Goal: Information Seeking & Learning: Understand process/instructions

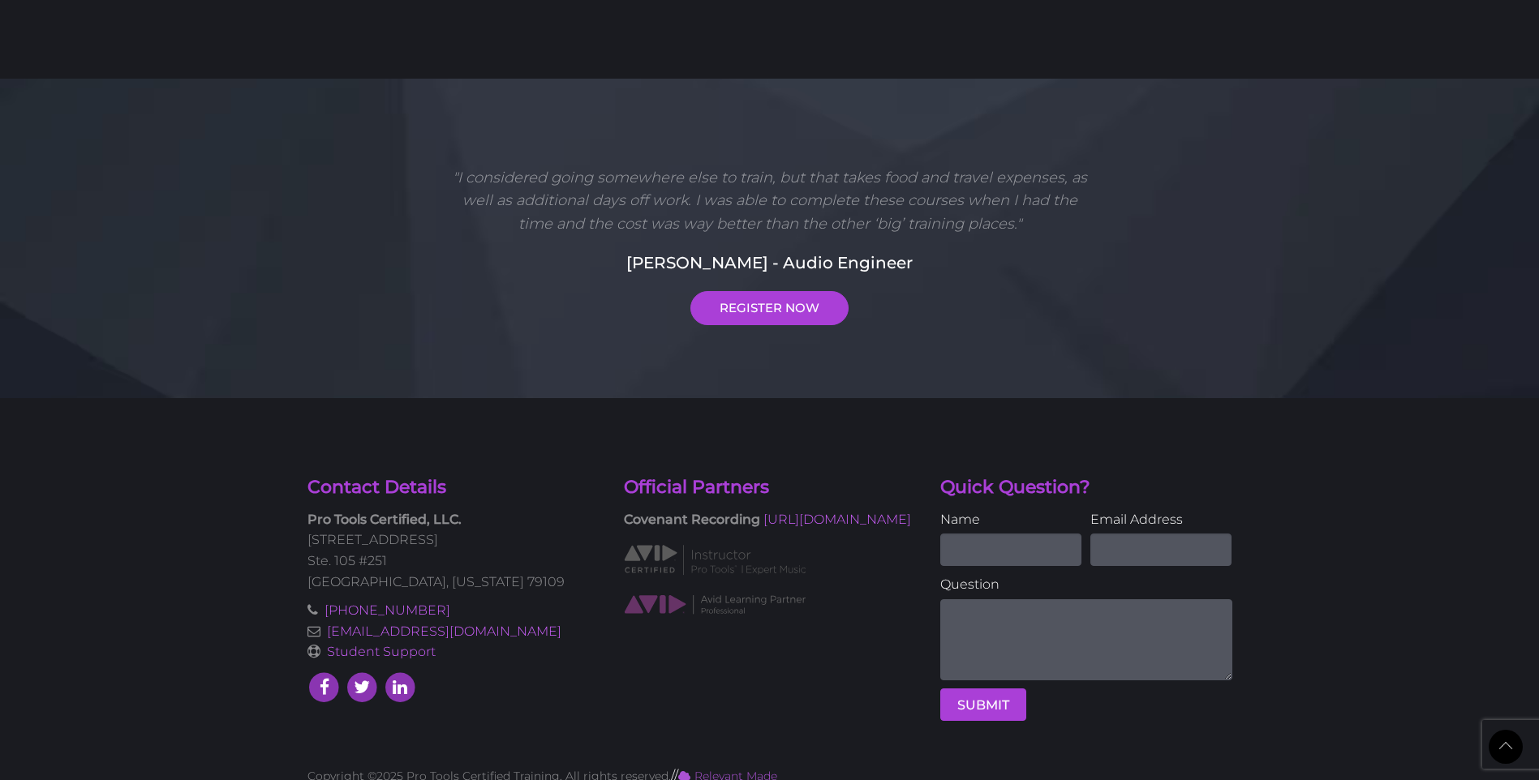
scroll to position [1118, 0]
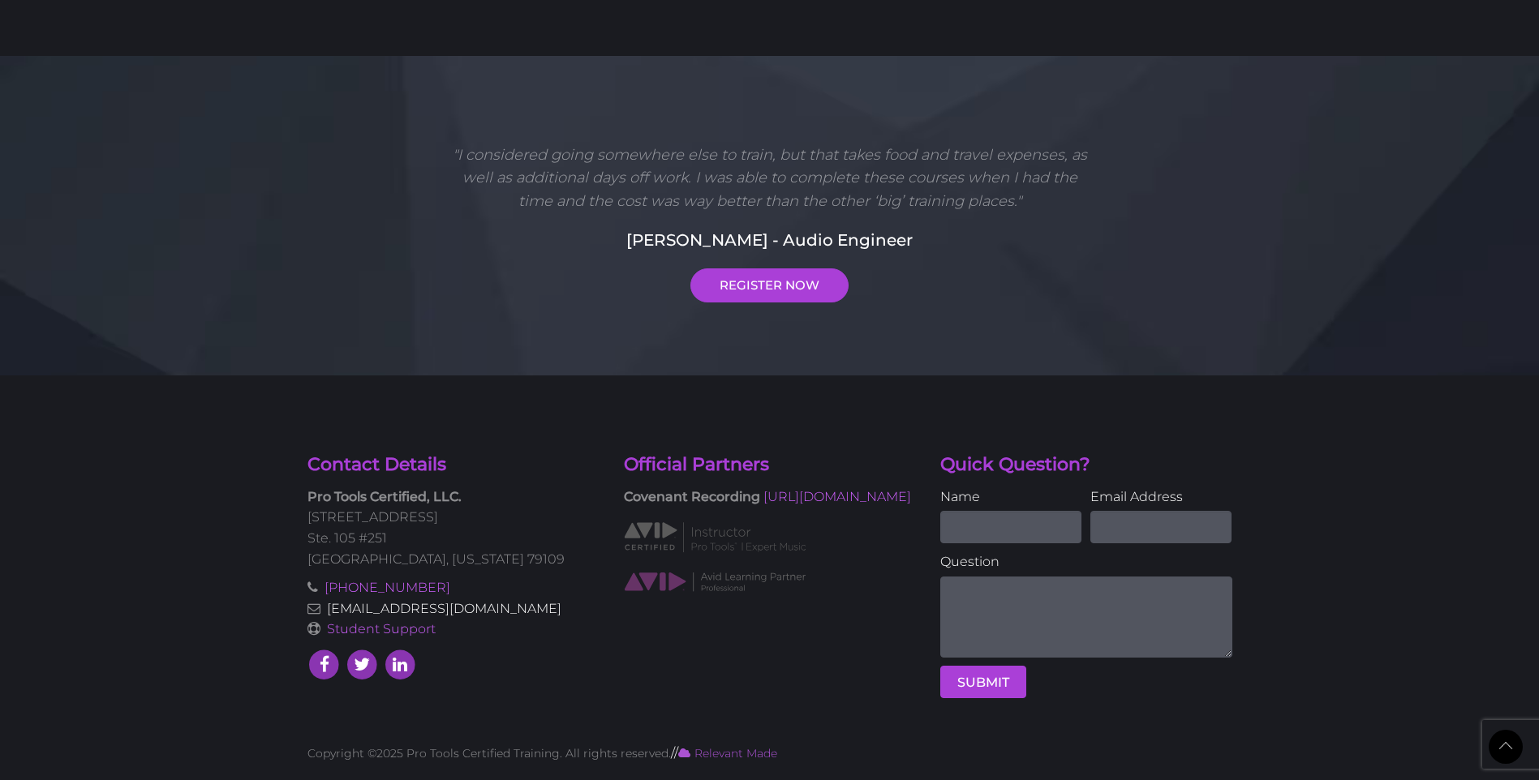
click at [432, 612] on link "[EMAIL_ADDRESS][DOMAIN_NAME]" at bounding box center [444, 608] width 234 height 15
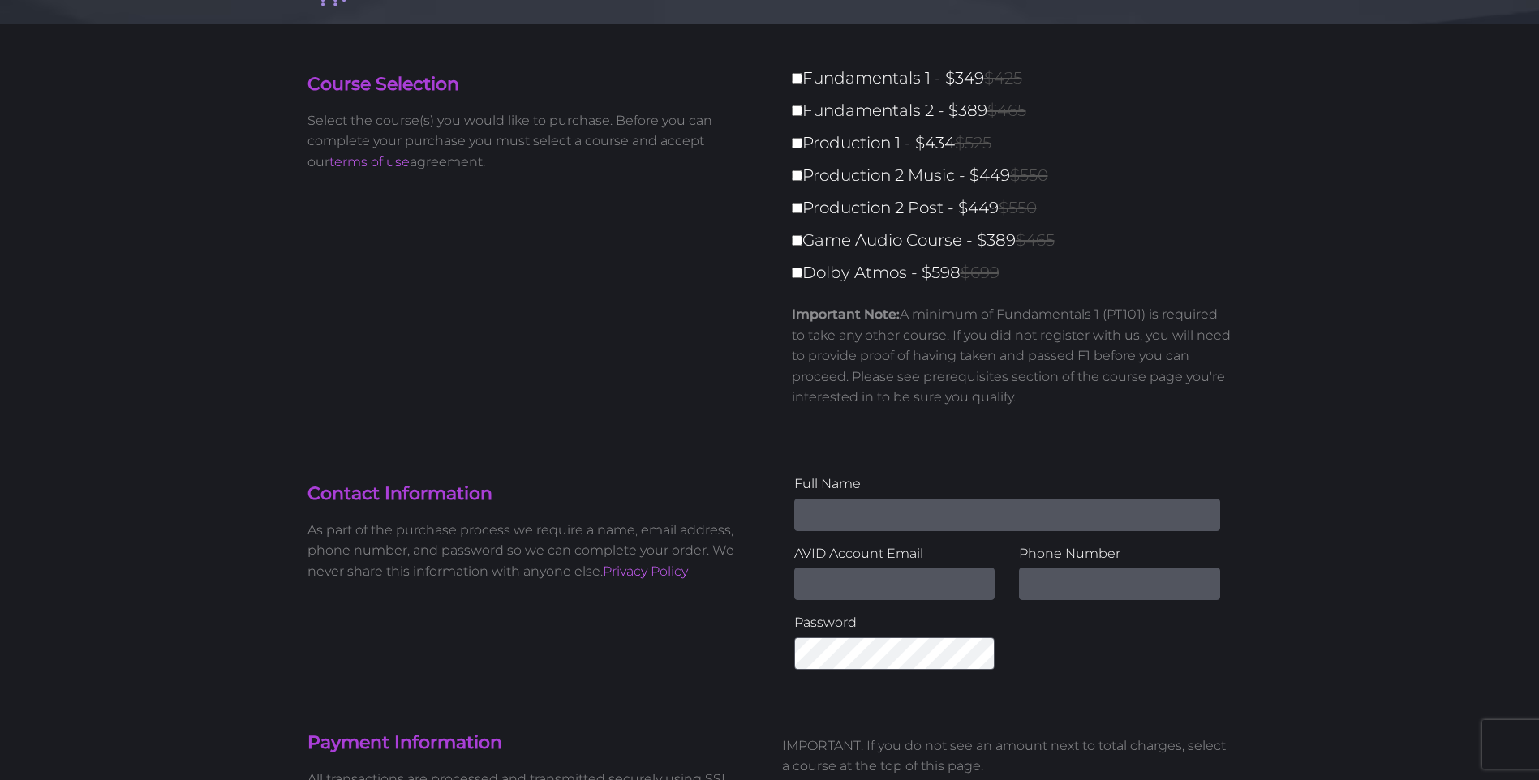
scroll to position [325, 0]
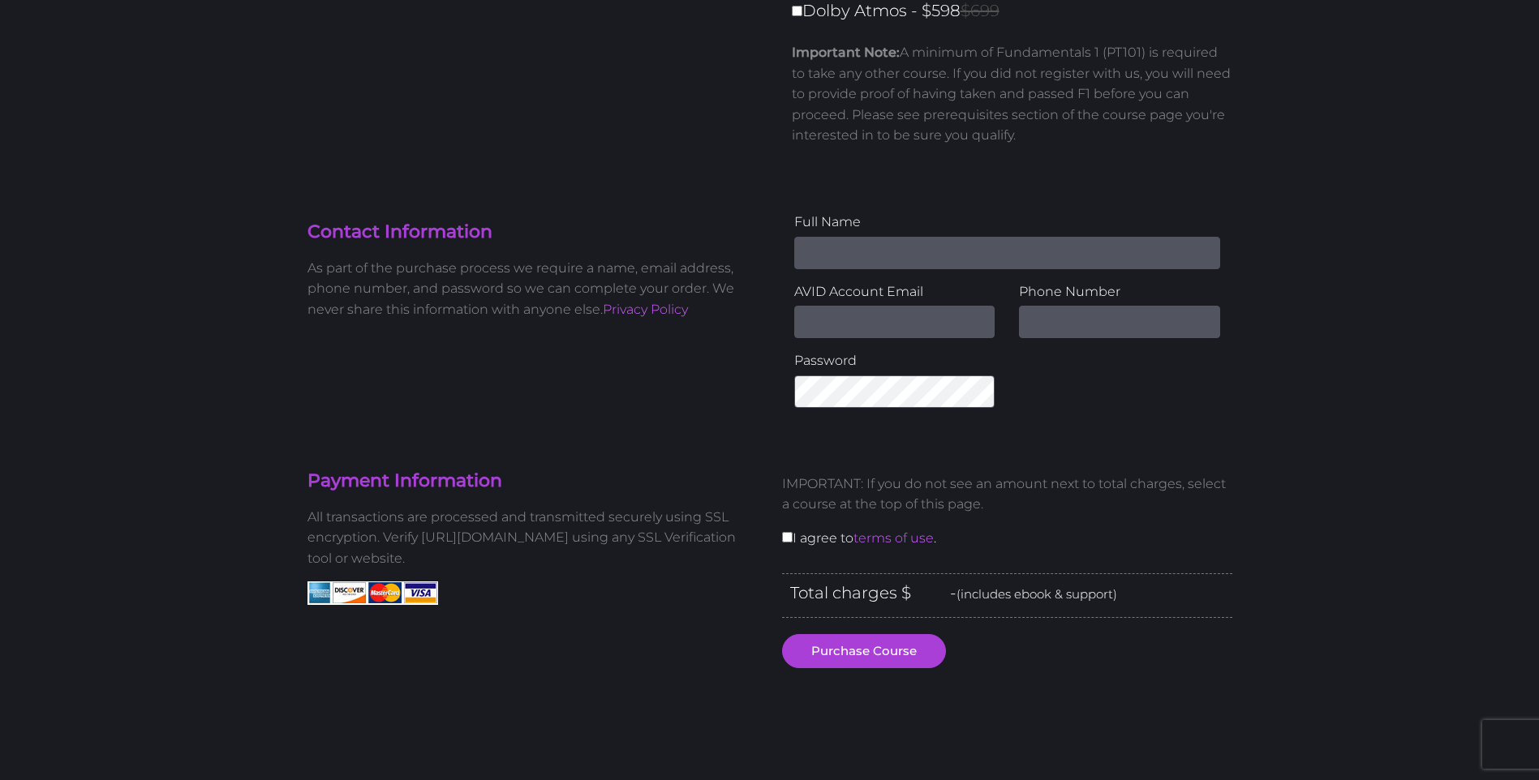
click at [547, 567] on p "All transactions are processed and transmitted securely using SSL encryption. V…" at bounding box center [532, 538] width 450 height 62
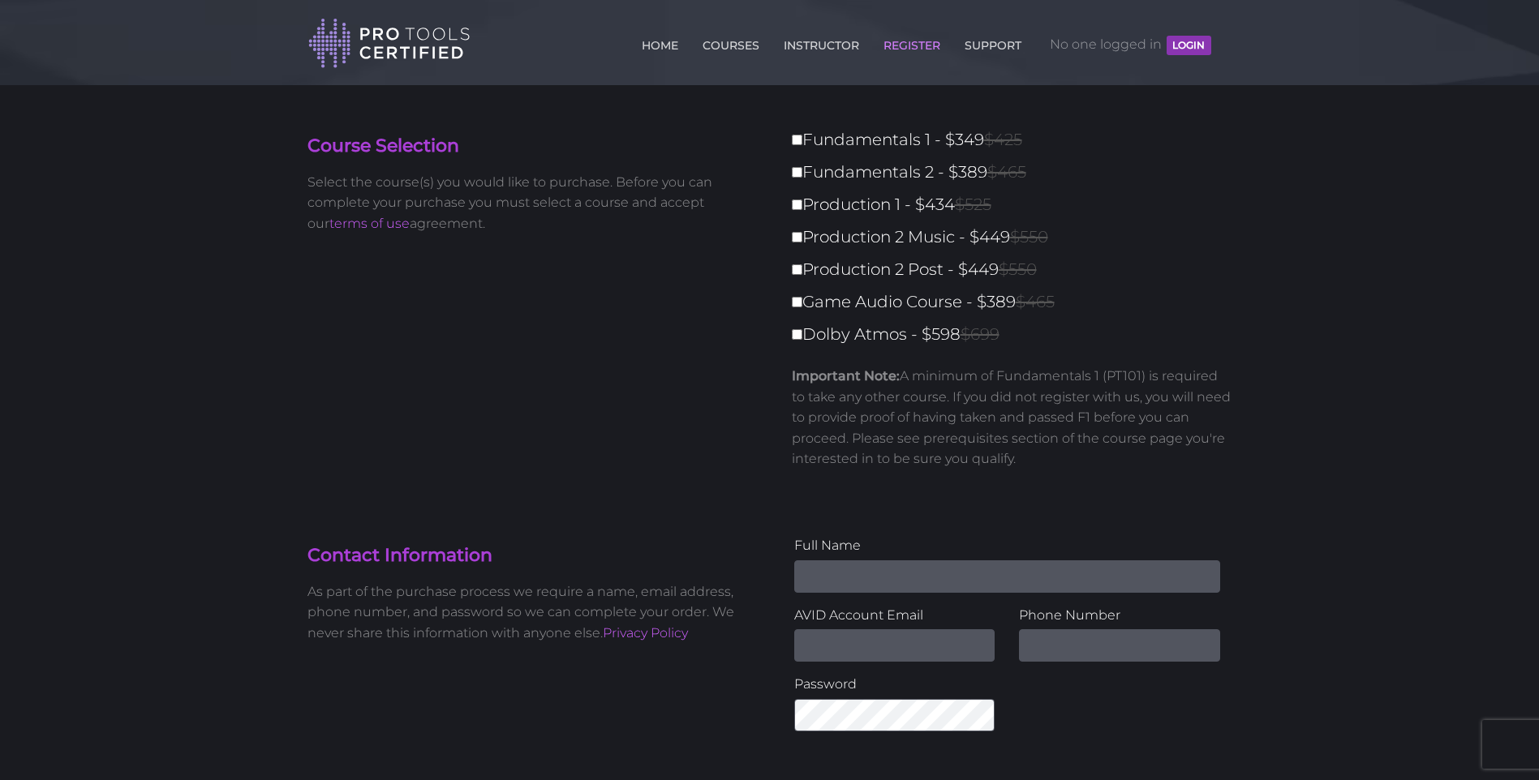
scroll to position [0, 0]
drag, startPoint x: 841, startPoint y: 398, endPoint x: 1057, endPoint y: 405, distance: 215.9
click at [1057, 405] on p "Important Note: A minimum of Fundamentals 1 (PT101) is required to take any oth…" at bounding box center [1012, 419] width 441 height 104
drag, startPoint x: 1057, startPoint y: 405, endPoint x: 1134, endPoint y: 434, distance: 82.4
click at [1134, 434] on p "Important Note: A minimum of Fundamentals 1 (PT101) is required to take any oth…" at bounding box center [1012, 419] width 441 height 104
